Goal: Connect with others: Connect with others

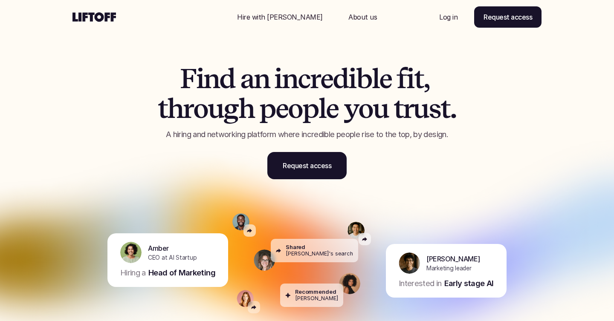
click at [451, 18] on p "Log in" at bounding box center [448, 17] width 18 height 10
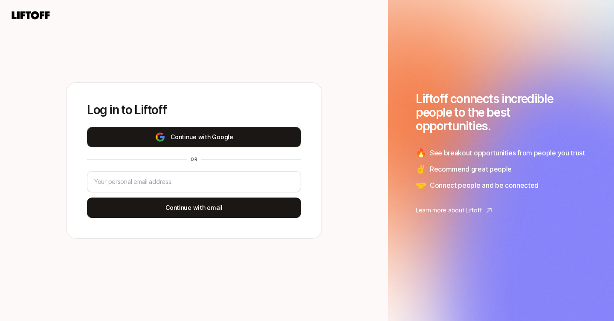
click at [204, 134] on button "Continue with Google" at bounding box center [194, 137] width 214 height 20
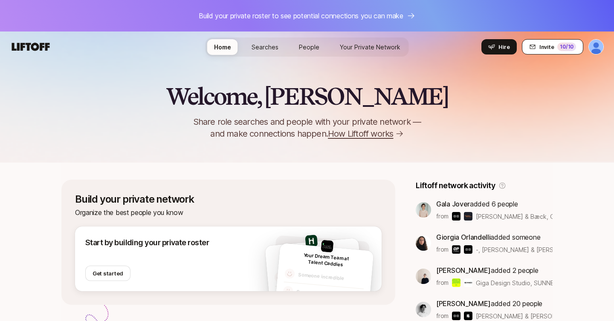
click at [544, 46] on span "Invite" at bounding box center [546, 47] width 14 height 9
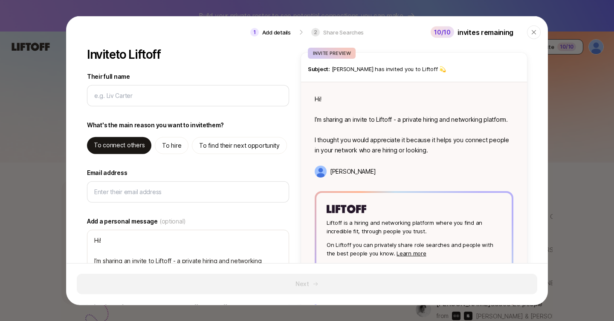
type textarea "x"
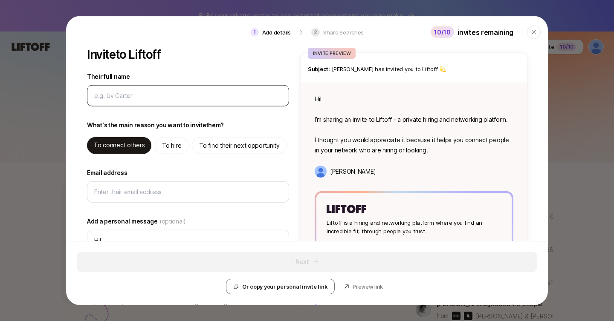
type input "B"
type textarea "x"
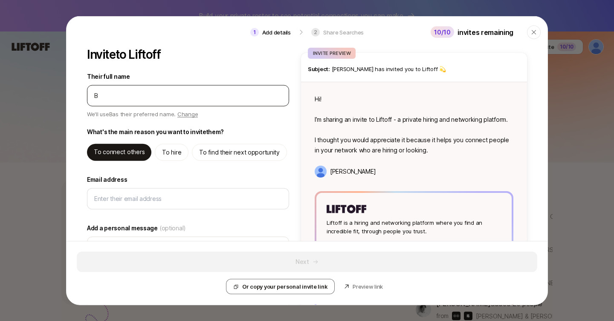
type input "Br"
type textarea "x"
type input "Bri"
type textarea "x"
type input "Bria"
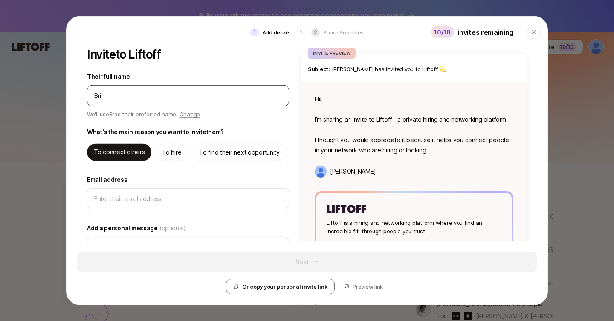
type textarea "x"
type input "[PERSON_NAME]"
type textarea "x"
type input "[PERSON_NAME]"
type textarea "x"
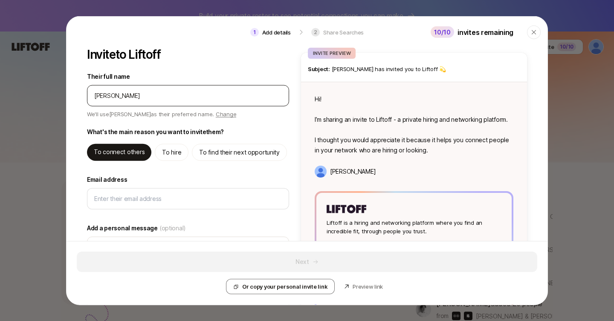
type input "[PERSON_NAME]"
type textarea "x"
type input "[PERSON_NAME]"
type textarea "x"
type input "[PERSON_NAME]"
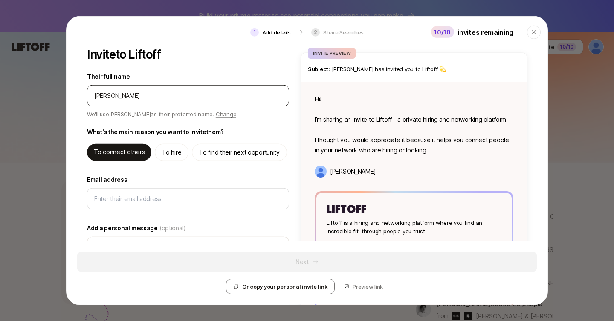
type textarea "x"
type input "[PERSON_NAME]"
type textarea "x"
type input "[PERSON_NAME]"
type textarea "x"
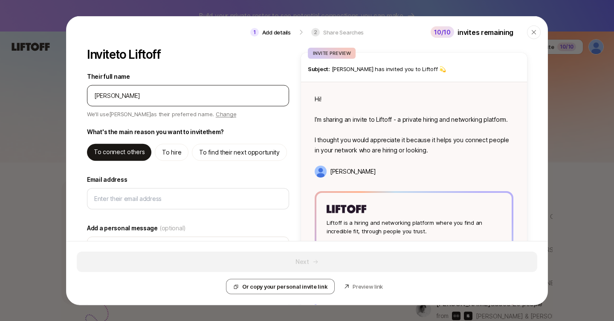
type input "[PERSON_NAME]"
type textarea "x"
type input "[PERSON_NAME]"
type textarea "x"
type input "[PERSON_NAME]"
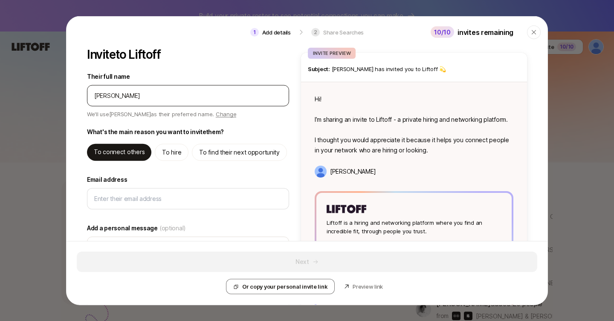
type textarea "x"
type input "[PERSON_NAME]"
type textarea "x"
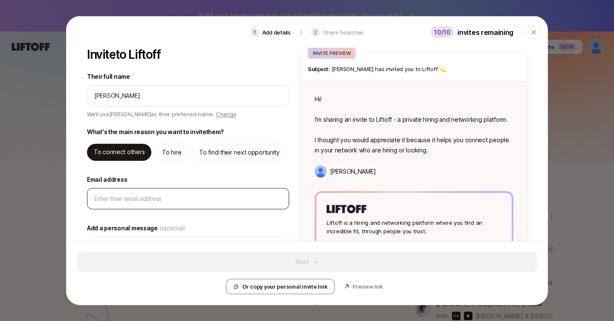
type input "[PERSON_NAME]"
type textarea "Hi [PERSON_NAME]! I’m sharing an invite to Liftoff - a private hiring and netwo…"
type textarea "x"
click at [137, 197] on input "Email address" at bounding box center [187, 199] width 187 height 10
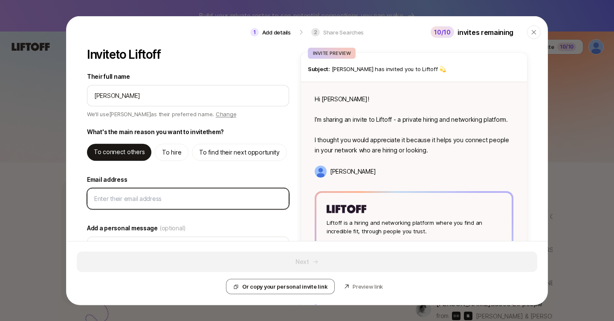
type input "b"
type textarea "x"
type input "br"
type textarea "x"
type input "bri"
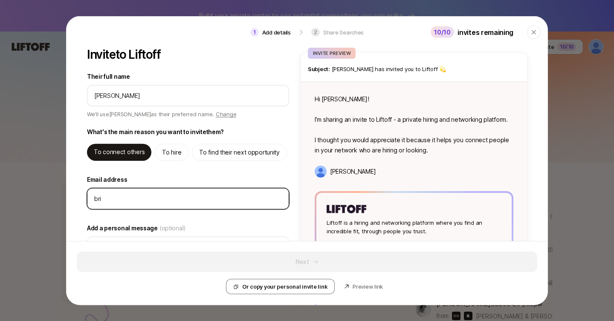
type textarea "x"
type input "bria"
type textarea "x"
type input "[PERSON_NAME]"
type textarea "x"
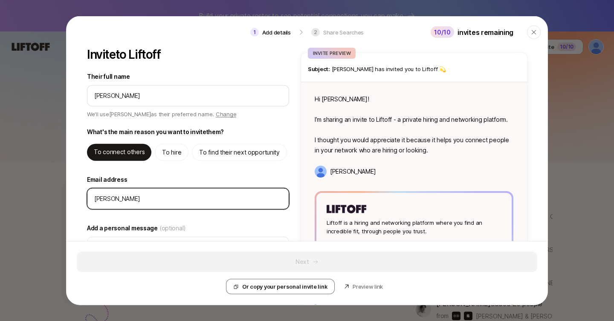
type input "[PERSON_NAME]@"
type textarea "x"
type input "[PERSON_NAME]"
type textarea "x"
type input "[PERSON_NAME]"
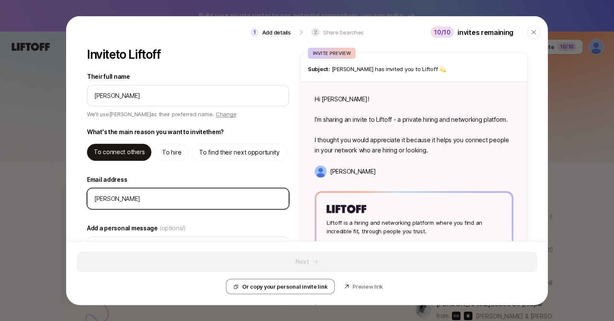
type textarea "x"
type input "[PERSON_NAME]"
type textarea "x"
type input "[PERSON_NAME]"
type textarea "x"
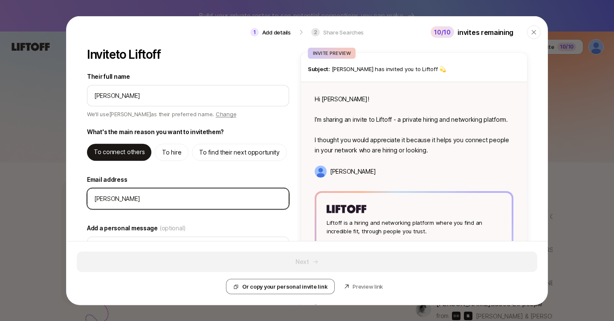
type input "[PERSON_NAME]"
type textarea "x"
type input "[PERSON_NAME]"
type textarea "x"
type input "[PERSON_NAME]"
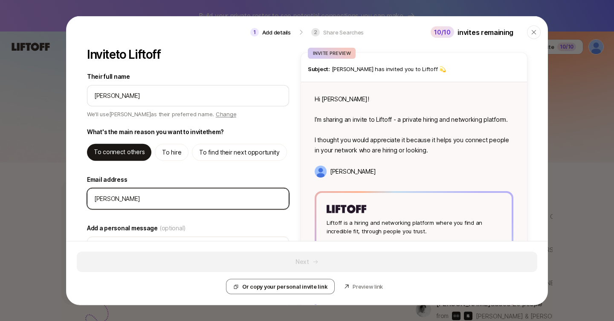
type textarea "x"
type input "[PERSON_NAME]"
type textarea "x"
type input "[PERSON_NAME]"
type textarea "x"
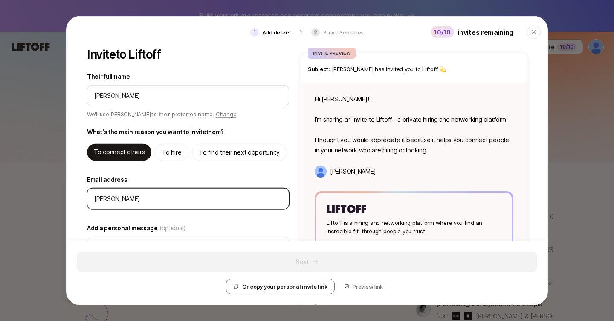
type input "[PERSON_NAME]"
type textarea "x"
type input "[PERSON_NAME]"
type textarea "x"
type input "[PERSON_NAME]"
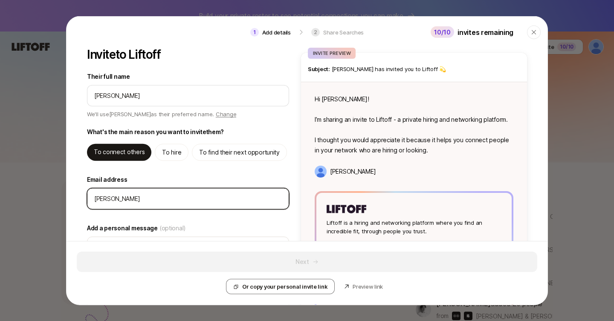
type textarea "x"
type input "[PERSON_NAME]"
type textarea "x"
type input "[PERSON_NAME]."
type textarea "x"
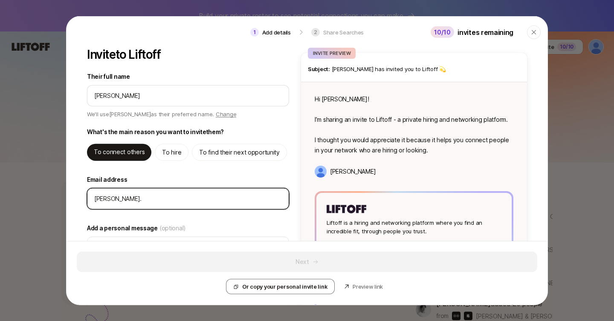
type input "[PERSON_NAME]"
type textarea "x"
type input "[PERSON_NAME][EMAIL_ADDRESS][DOMAIN_NAME]"
type textarea "x"
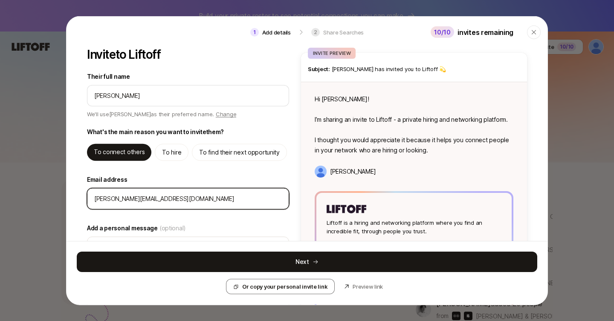
type input "[PERSON_NAME][EMAIL_ADDRESS][DOMAIN_NAME]"
type textarea "x"
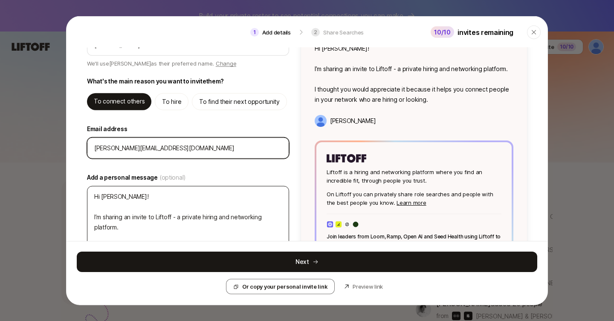
scroll to position [92, 0]
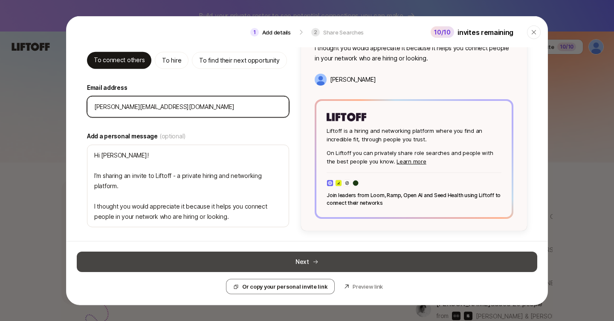
type input "[PERSON_NAME][EMAIL_ADDRESS][DOMAIN_NAME]"
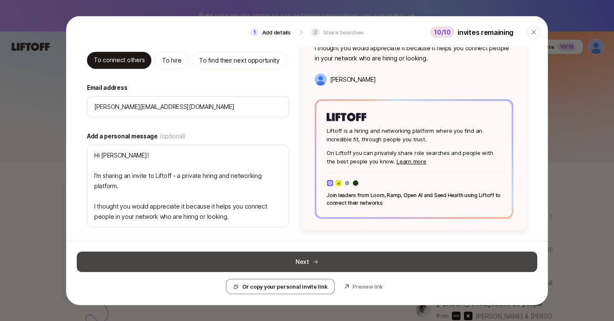
click at [313, 259] on icon at bounding box center [315, 262] width 6 height 6
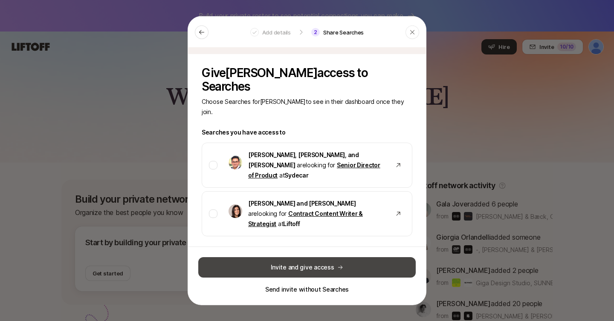
scroll to position [0, 0]
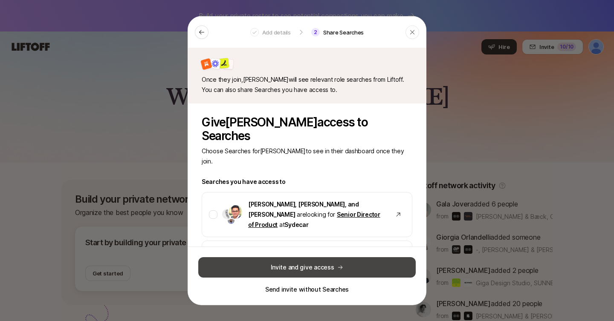
click at [306, 265] on button "Invite and give access" at bounding box center [306, 267] width 217 height 20
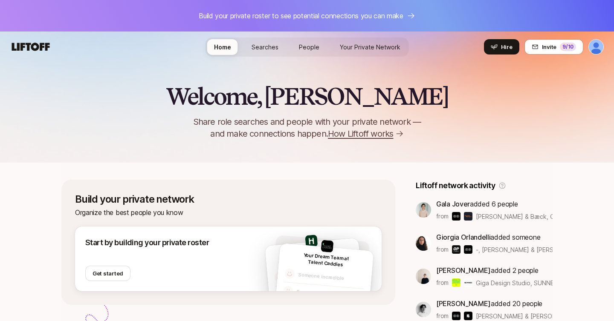
click at [264, 47] on span "Searches" at bounding box center [264, 46] width 27 height 7
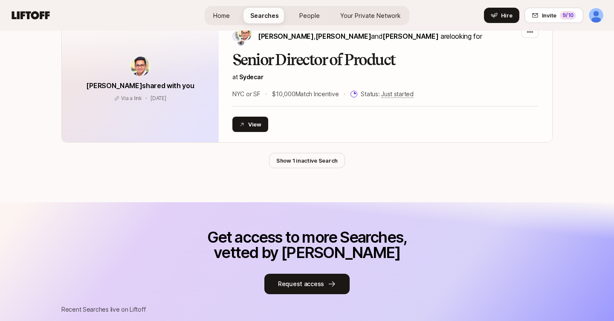
scroll to position [421, 0]
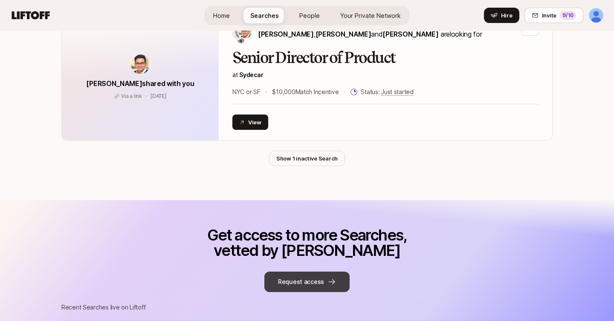
click at [302, 282] on button "Request access" at bounding box center [306, 282] width 85 height 20
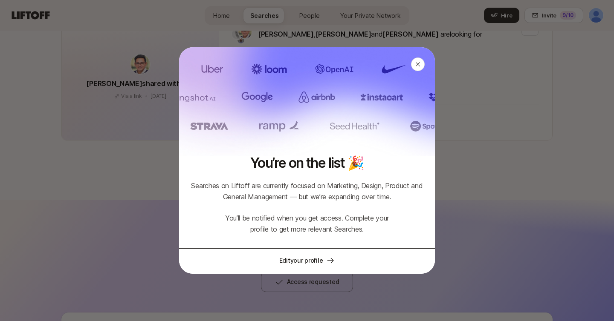
click at [300, 258] on link "Edit your profile" at bounding box center [307, 260] width 256 height 24
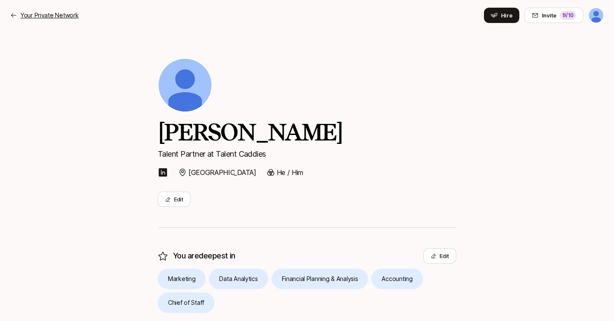
click at [60, 17] on p "Your Private Network" at bounding box center [49, 15] width 58 height 10
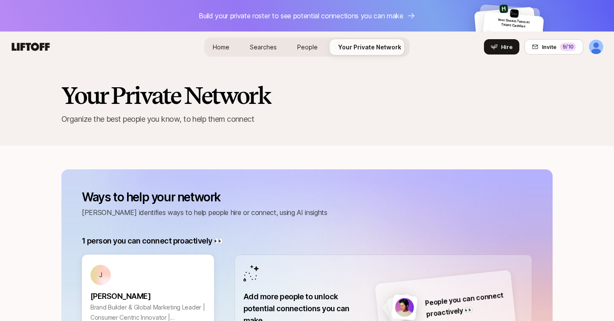
click at [305, 49] on span "People" at bounding box center [307, 46] width 20 height 7
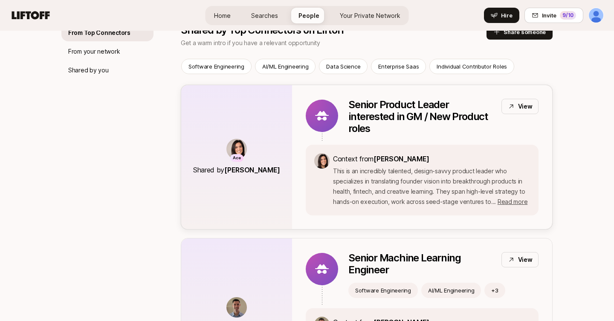
scroll to position [144, 0]
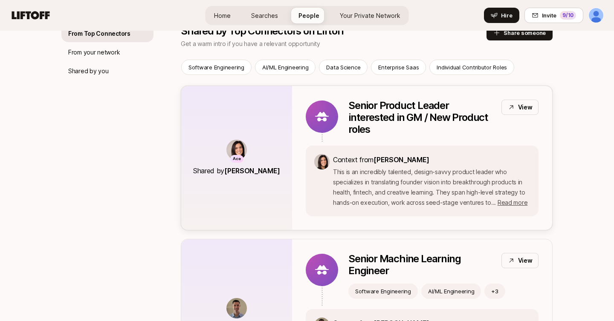
click at [516, 107] on div "View" at bounding box center [519, 107] width 37 height 15
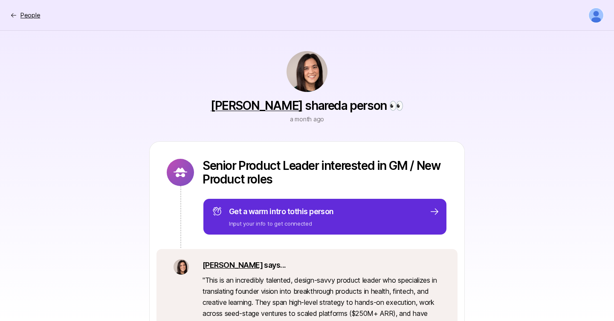
click at [28, 17] on p "People" at bounding box center [30, 15] width 20 height 10
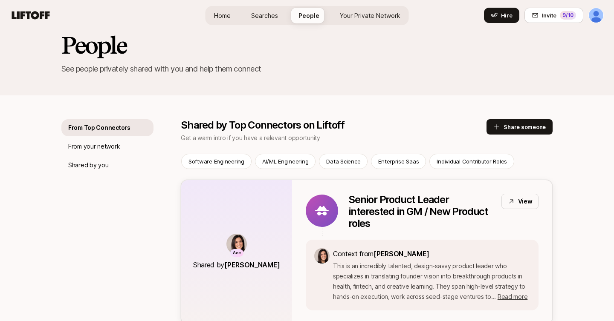
scroll to position [46, 0]
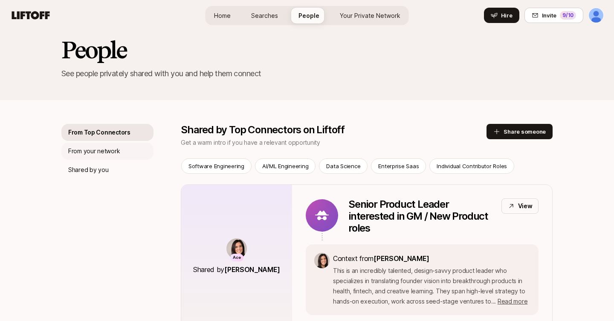
click at [98, 155] on p "From your network" at bounding box center [94, 151] width 52 height 10
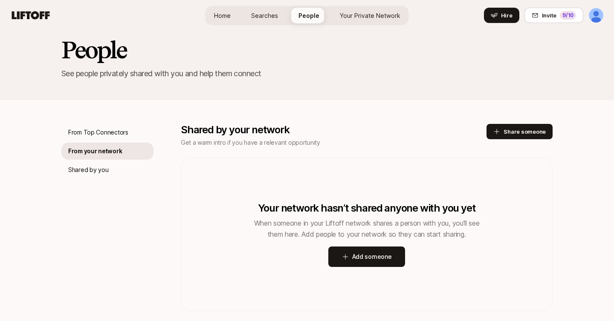
click at [360, 14] on span "Your Private Network" at bounding box center [370, 15] width 61 height 7
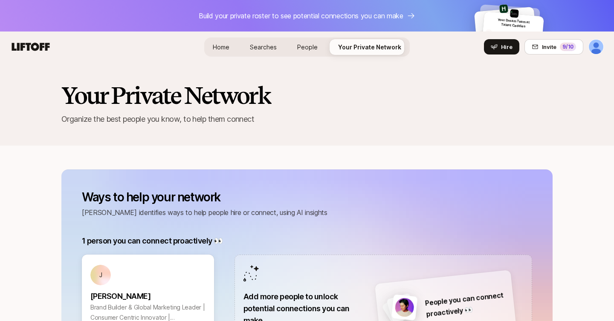
click at [501, 13] on div "Your Dream Team at Talent Caddies Someone incredible Someone incredible" at bounding box center [512, 35] width 63 height 46
